Goal: Task Accomplishment & Management: Complete application form

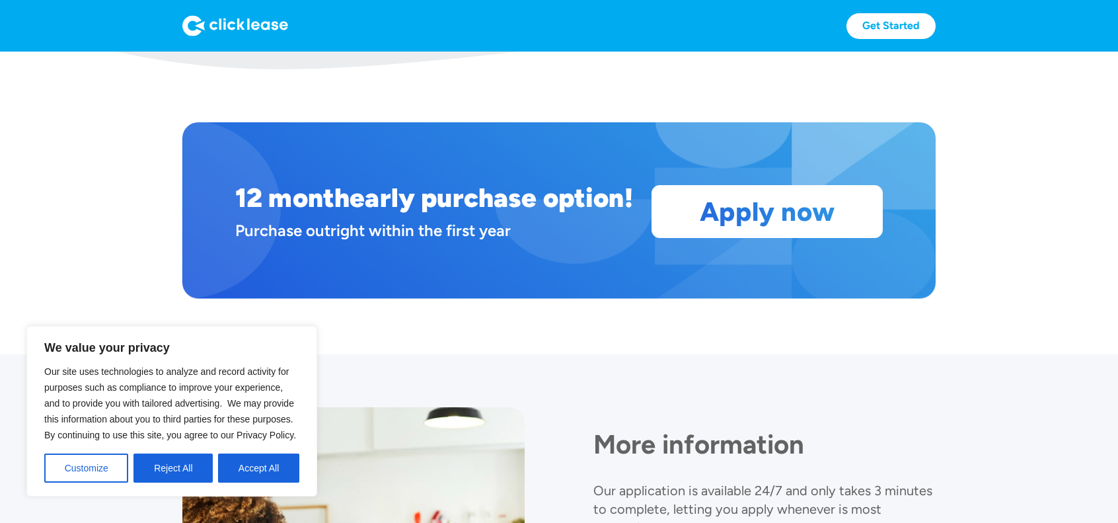
scroll to position [1119, 0]
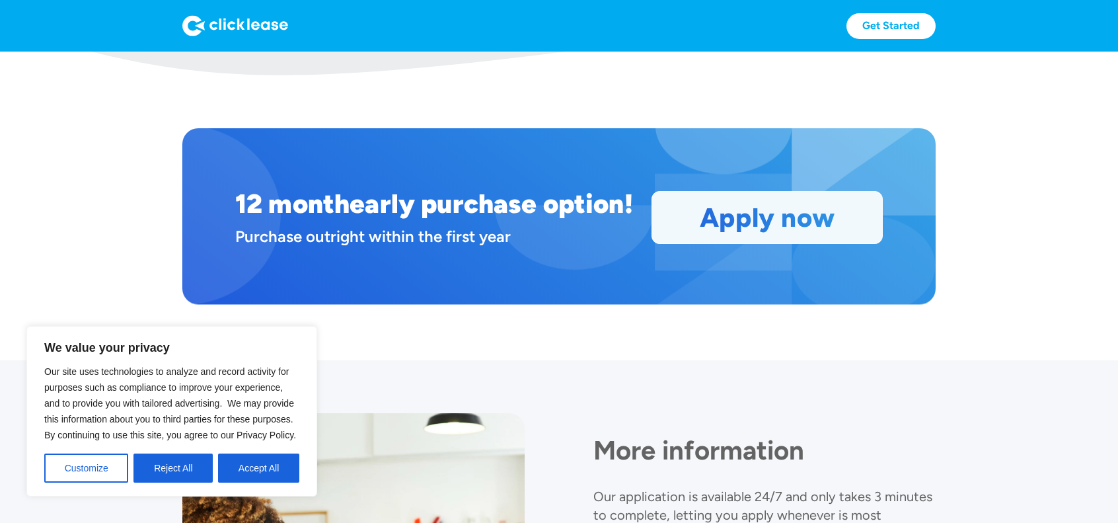
click at [715, 227] on link "Apply now" at bounding box center [767, 218] width 230 height 52
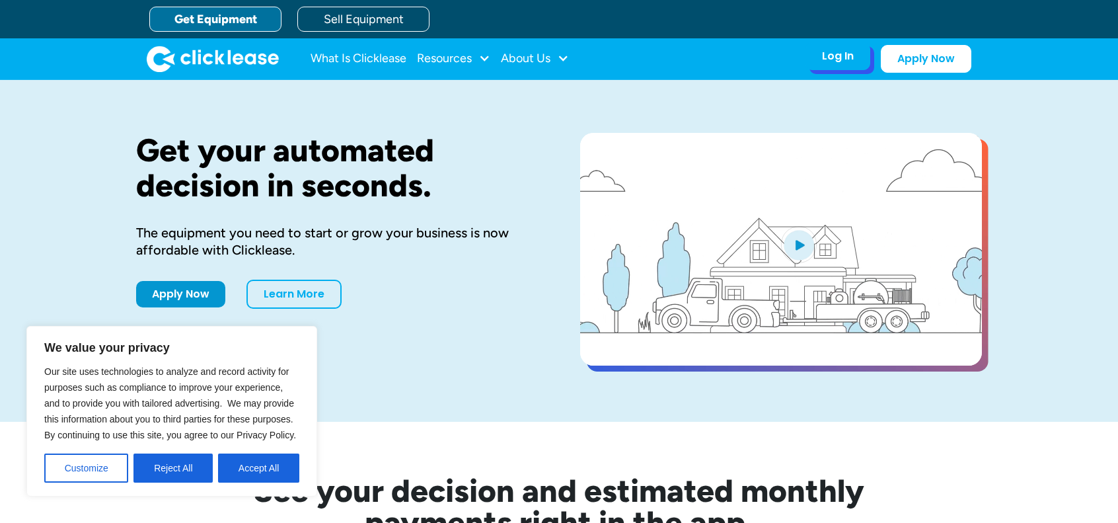
click at [849, 61] on div "Log In" at bounding box center [838, 56] width 32 height 13
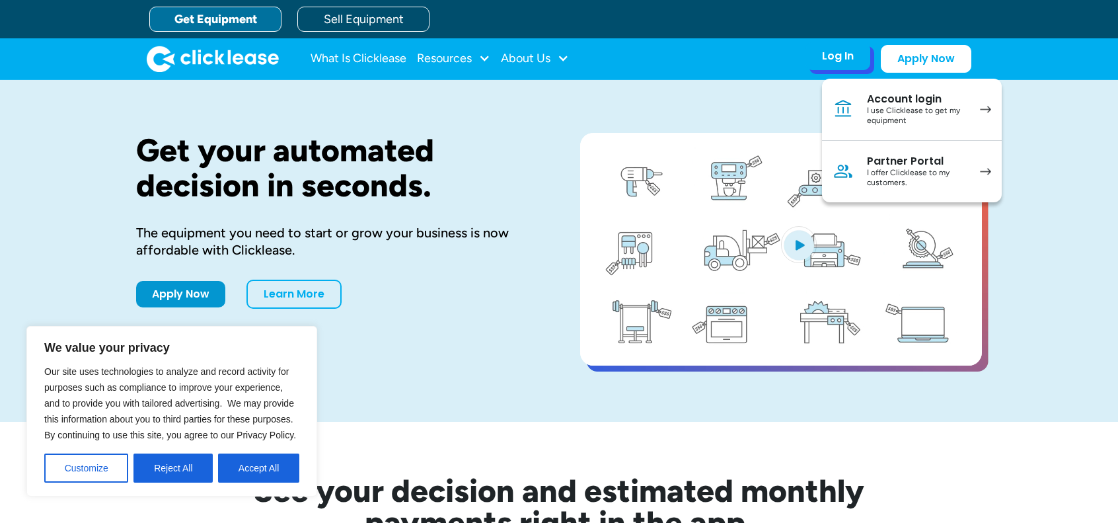
click at [885, 116] on div "I use Clicklease to get my equipment" at bounding box center [917, 116] width 100 height 20
